Goal: Task Accomplishment & Management: Use online tool/utility

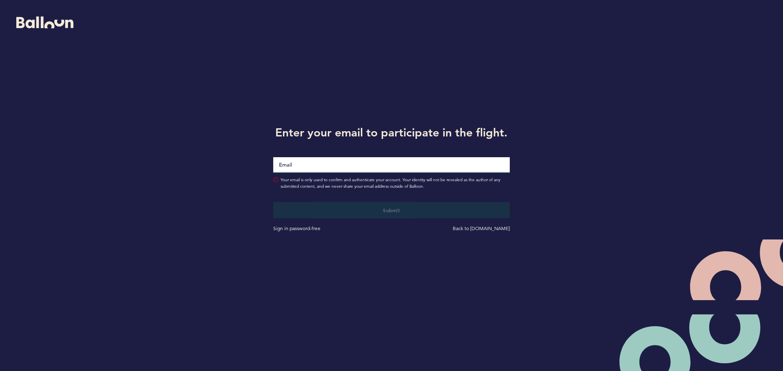
click at [286, 162] on input "Email" at bounding box center [391, 164] width 236 height 15
click at [294, 167] on input "Email" at bounding box center [391, 164] width 236 height 15
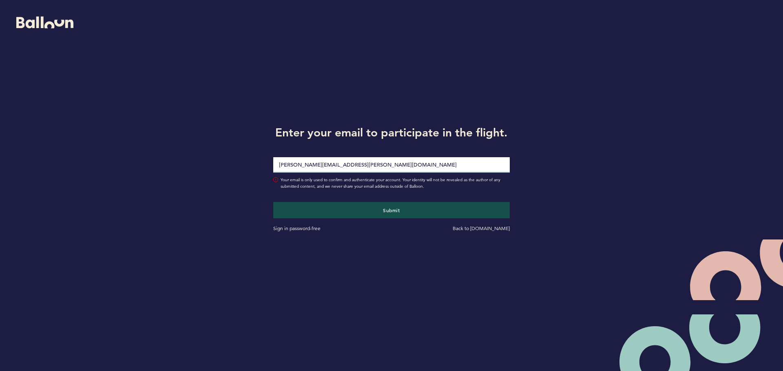
type input "[PERSON_NAME][EMAIL_ADDRESS][PERSON_NAME][DOMAIN_NAME]"
click at [273, 202] on button "Submit" at bounding box center [391, 210] width 236 height 16
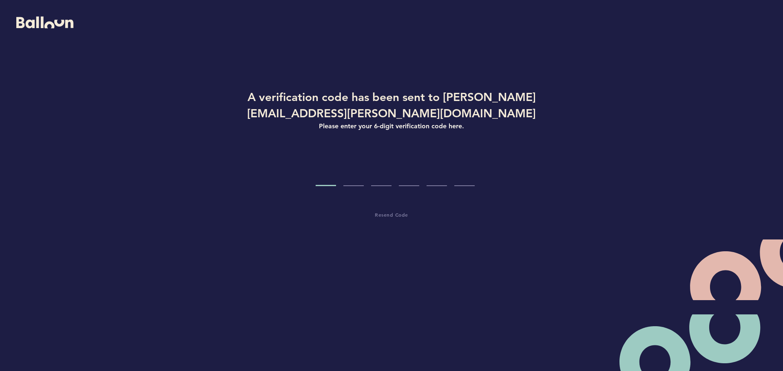
type input "1"
type input "9"
type input "3"
type input "2"
type input "1"
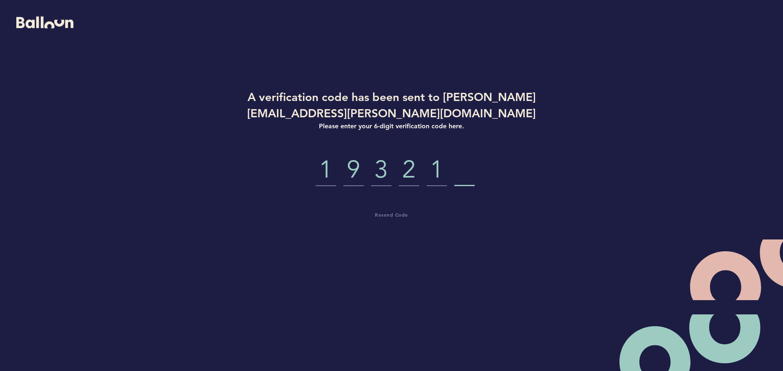
type input "8"
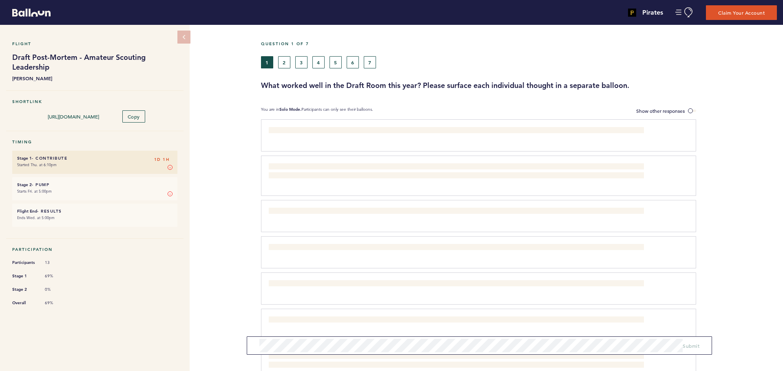
click at [95, 159] on h6 "Stage 1 - Contribute 1D 1H" at bounding box center [94, 158] width 155 height 5
click at [285, 60] on button "2" at bounding box center [284, 62] width 12 height 12
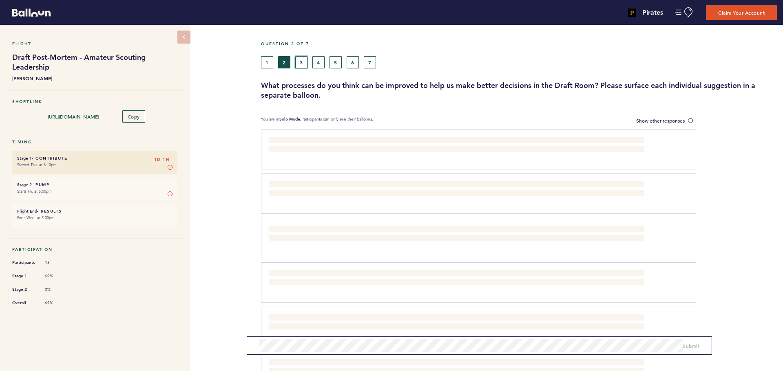
click at [300, 63] on button "3" at bounding box center [301, 62] width 12 height 12
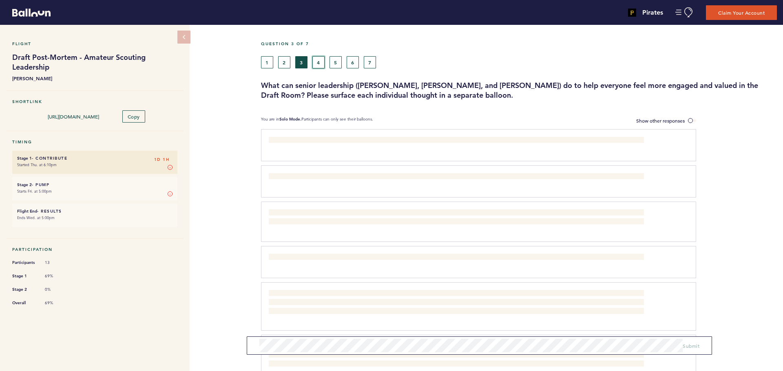
click at [318, 63] on button "4" at bounding box center [318, 62] width 12 height 12
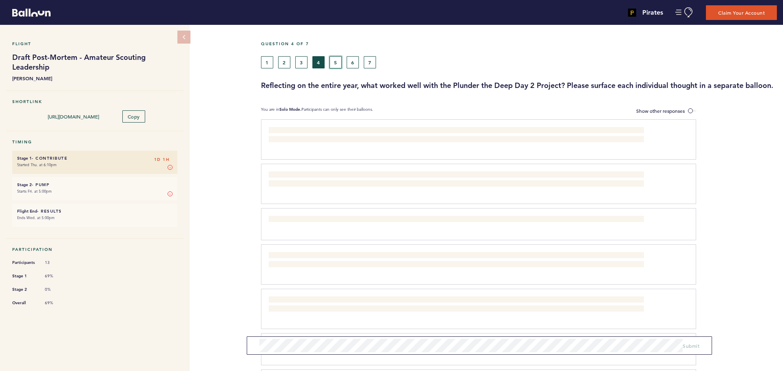
click at [340, 63] on button "5" at bounding box center [335, 62] width 12 height 12
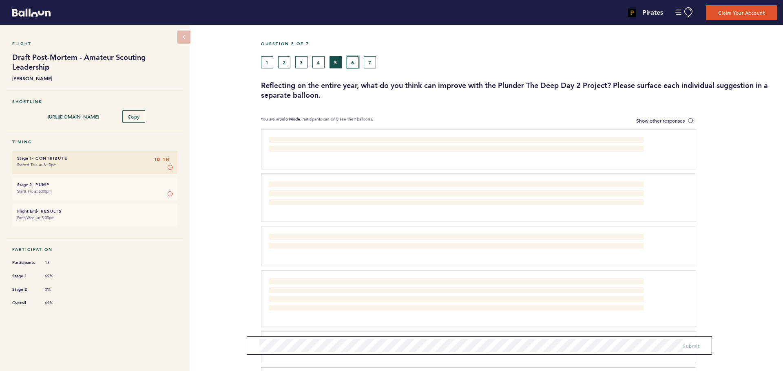
click at [353, 63] on button "6" at bounding box center [352, 62] width 12 height 12
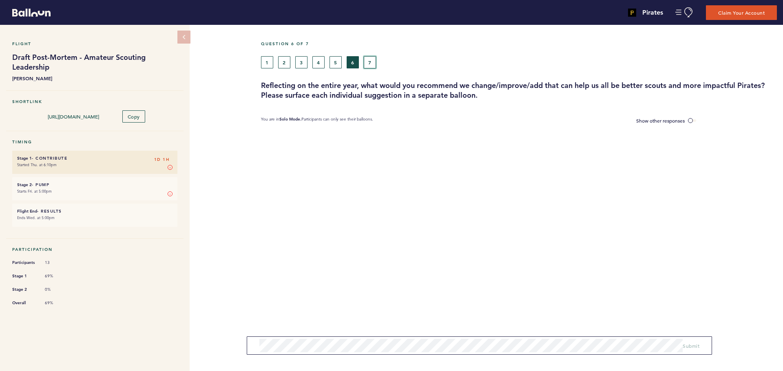
click at [365, 63] on button "7" at bounding box center [370, 62] width 12 height 12
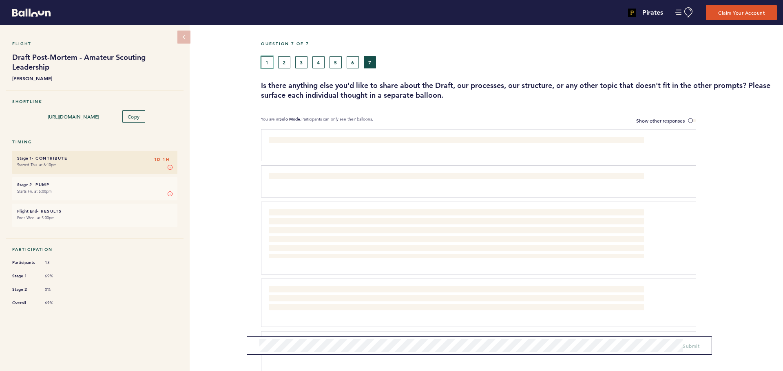
click at [267, 61] on button "1" at bounding box center [267, 62] width 12 height 12
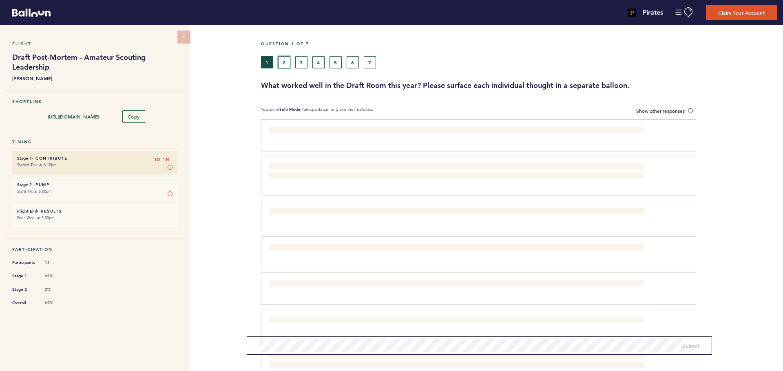
click at [284, 60] on button "2" at bounding box center [284, 62] width 12 height 12
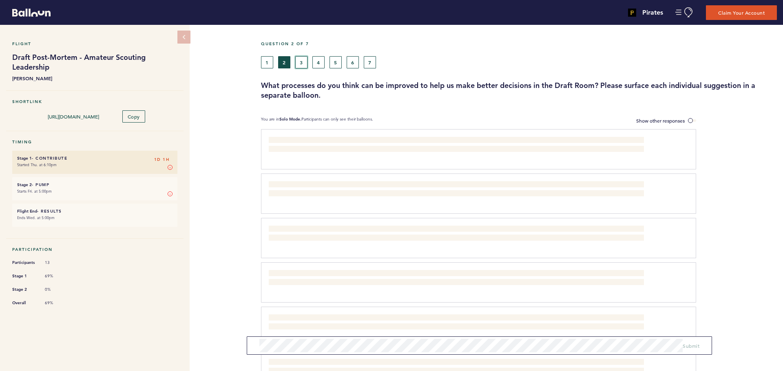
click at [306, 62] on button "3" at bounding box center [301, 62] width 12 height 12
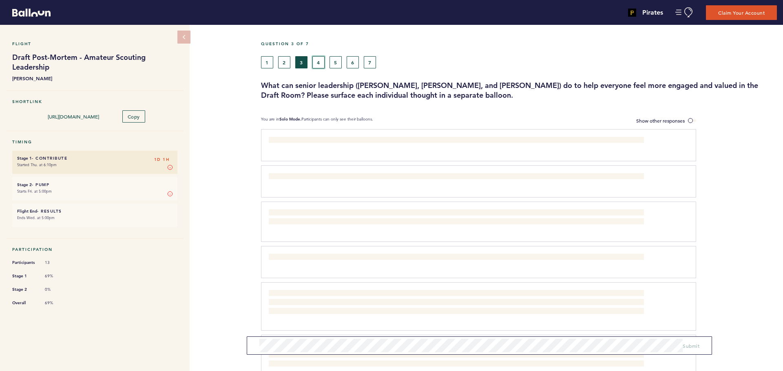
click at [321, 62] on button "4" at bounding box center [318, 62] width 12 height 12
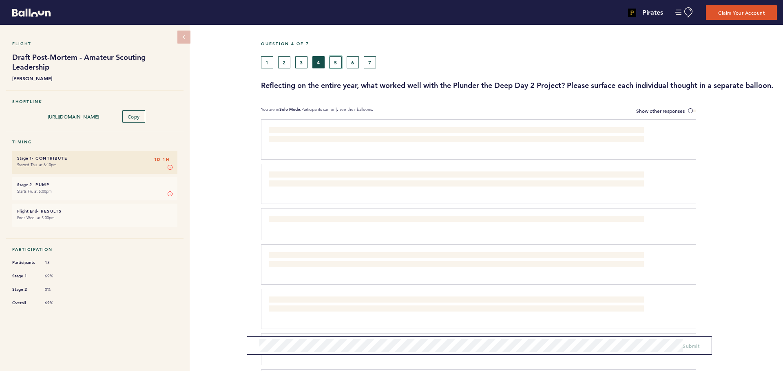
click at [335, 62] on button "5" at bounding box center [335, 62] width 12 height 12
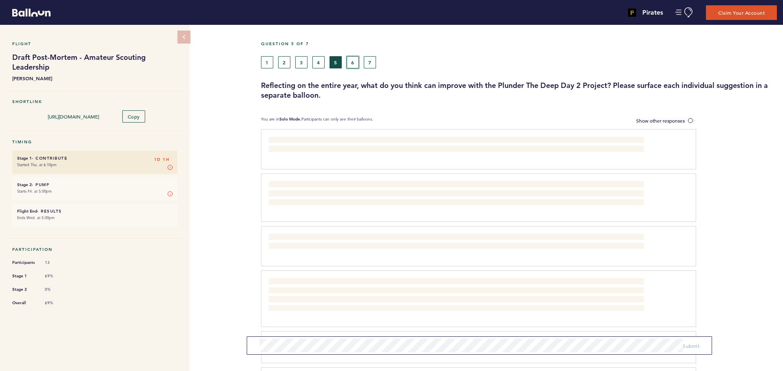
click at [351, 64] on button "6" at bounding box center [352, 62] width 12 height 12
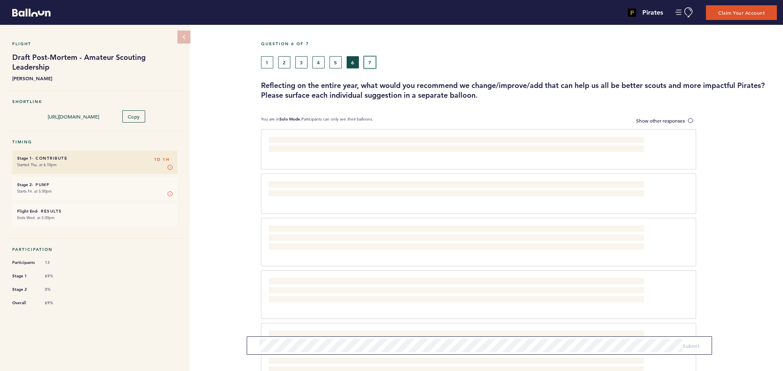
click at [365, 64] on button "7" at bounding box center [370, 62] width 12 height 12
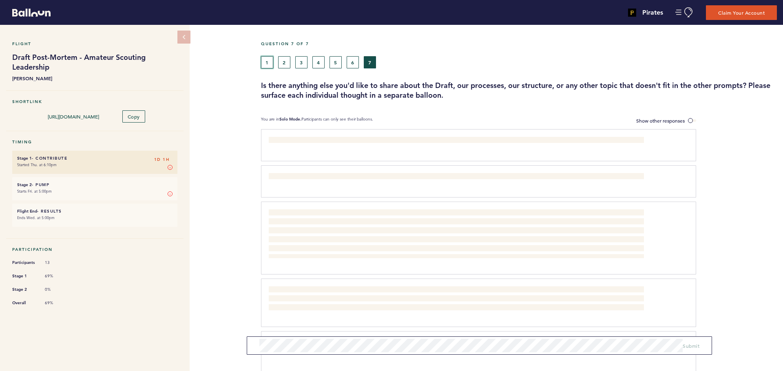
click at [263, 60] on button "1" at bounding box center [267, 62] width 12 height 12
